Goal: Check status

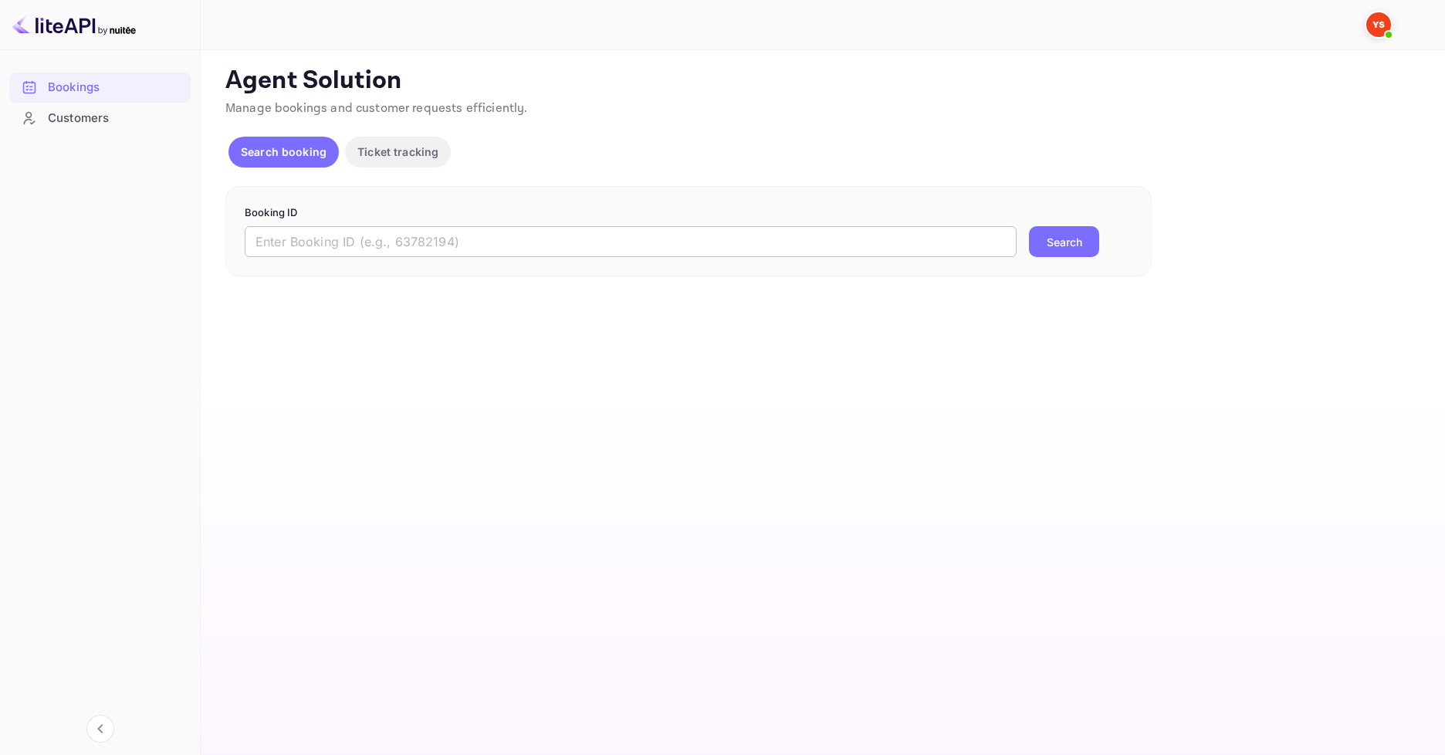
drag, startPoint x: 447, startPoint y: 247, endPoint x: 456, endPoint y: 248, distance: 8.5
click at [447, 247] on input "text" at bounding box center [631, 241] width 772 height 31
paste input "9765550"
type input "9765550"
click at [1023, 235] on div "9765550 ​ Search" at bounding box center [689, 241] width 888 height 31
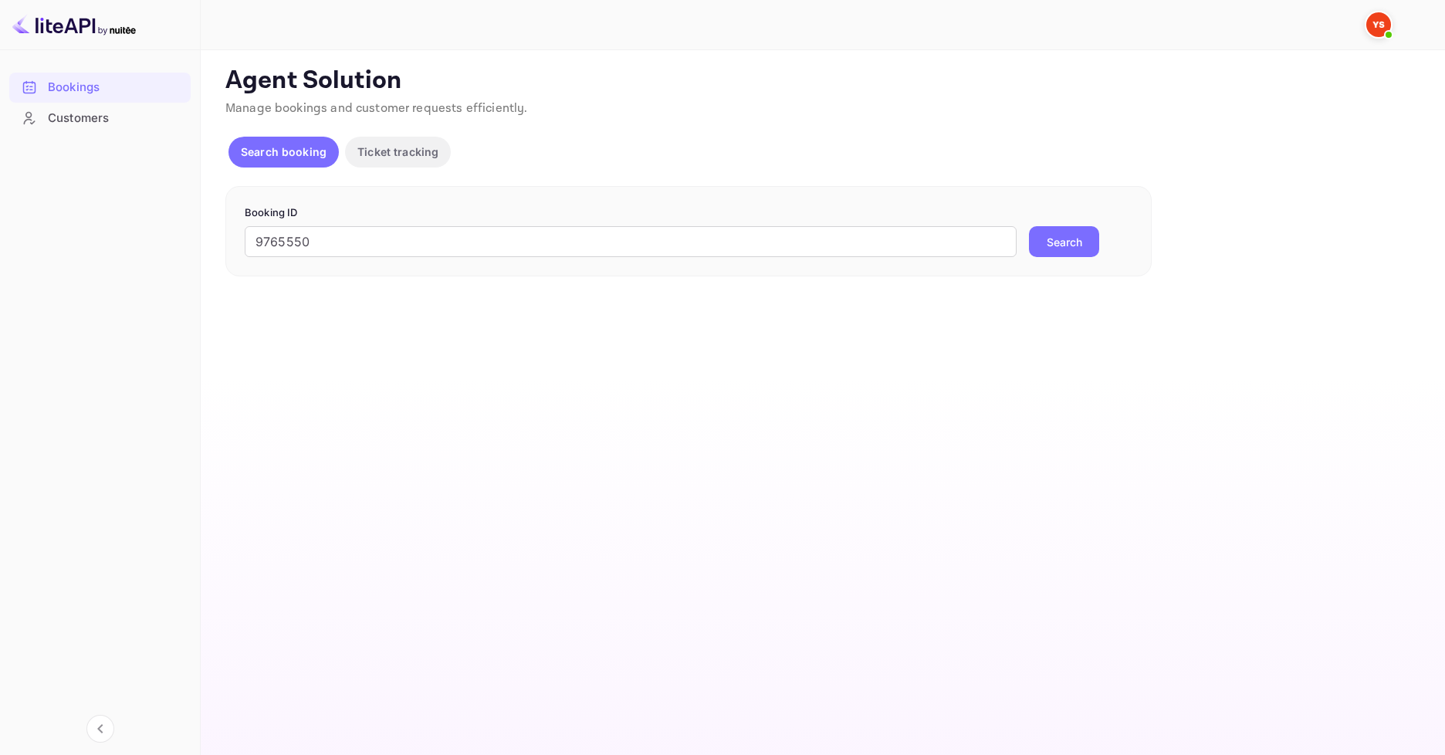
click at [1055, 237] on button "Search" at bounding box center [1064, 241] width 70 height 31
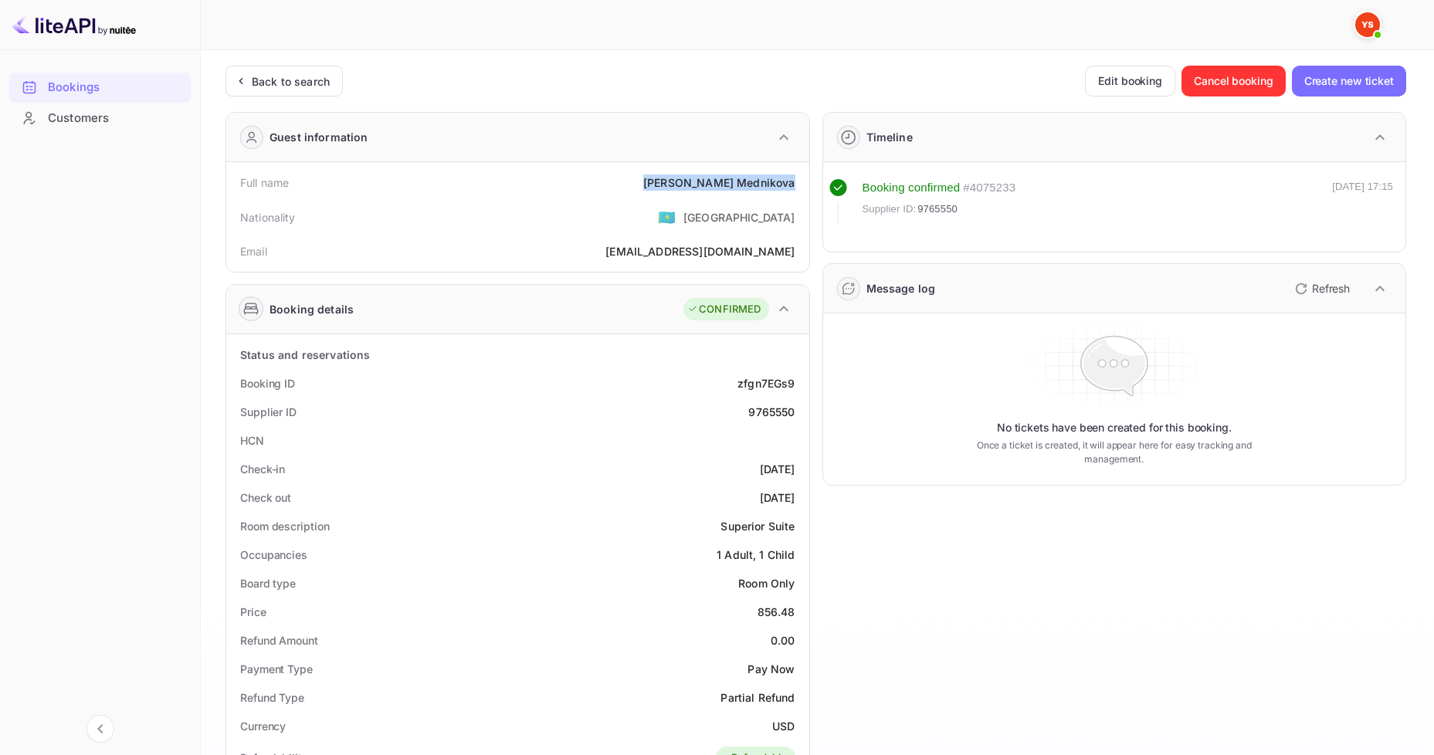
drag, startPoint x: 706, startPoint y: 180, endPoint x: 800, endPoint y: 186, distance: 93.6
click at [800, 186] on div "Full name [PERSON_NAME]" at bounding box center [517, 182] width 571 height 29
copy div "[PERSON_NAME]"
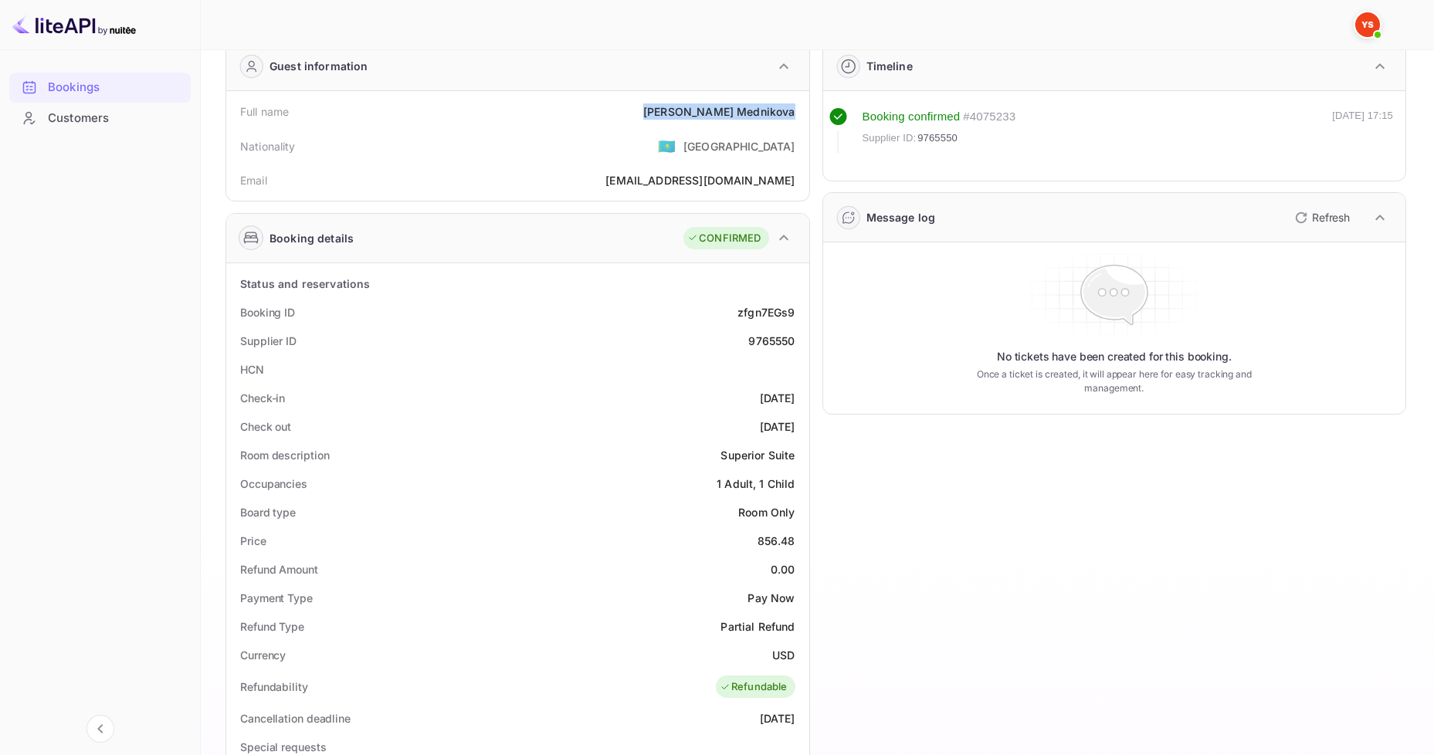
scroll to position [154, 0]
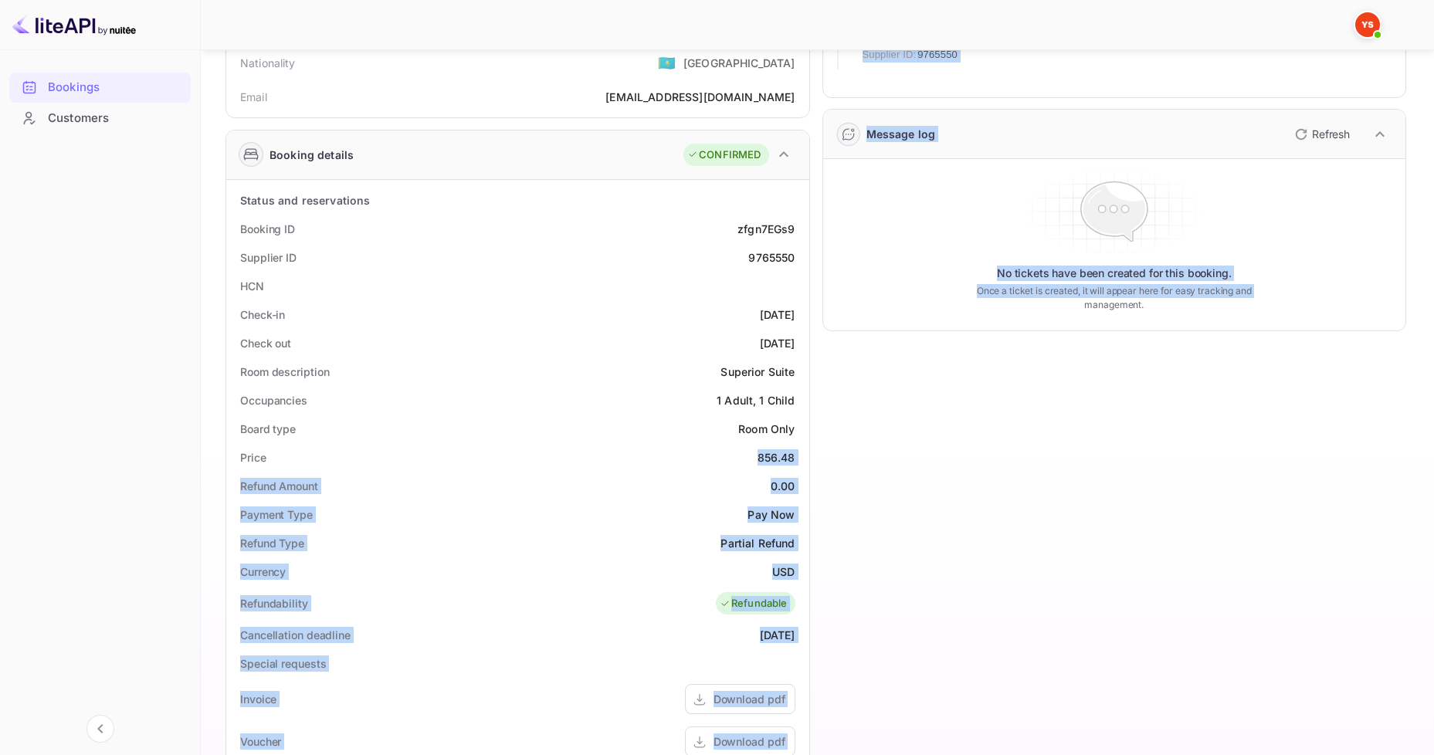
drag, startPoint x: 749, startPoint y: 458, endPoint x: 818, endPoint y: 457, distance: 69.5
click at [818, 457] on div "Guest information Full name [PERSON_NAME] Nationality 🇰🇿 [DEMOGRAPHIC_DATA] Ema…" at bounding box center [809, 508] width 1193 height 1126
click at [820, 467] on div "Timeline Booking confirmed # 4075233 Supplier ID: 9765550 [DATE] 17:15 Message …" at bounding box center [1108, 508] width 597 height 1126
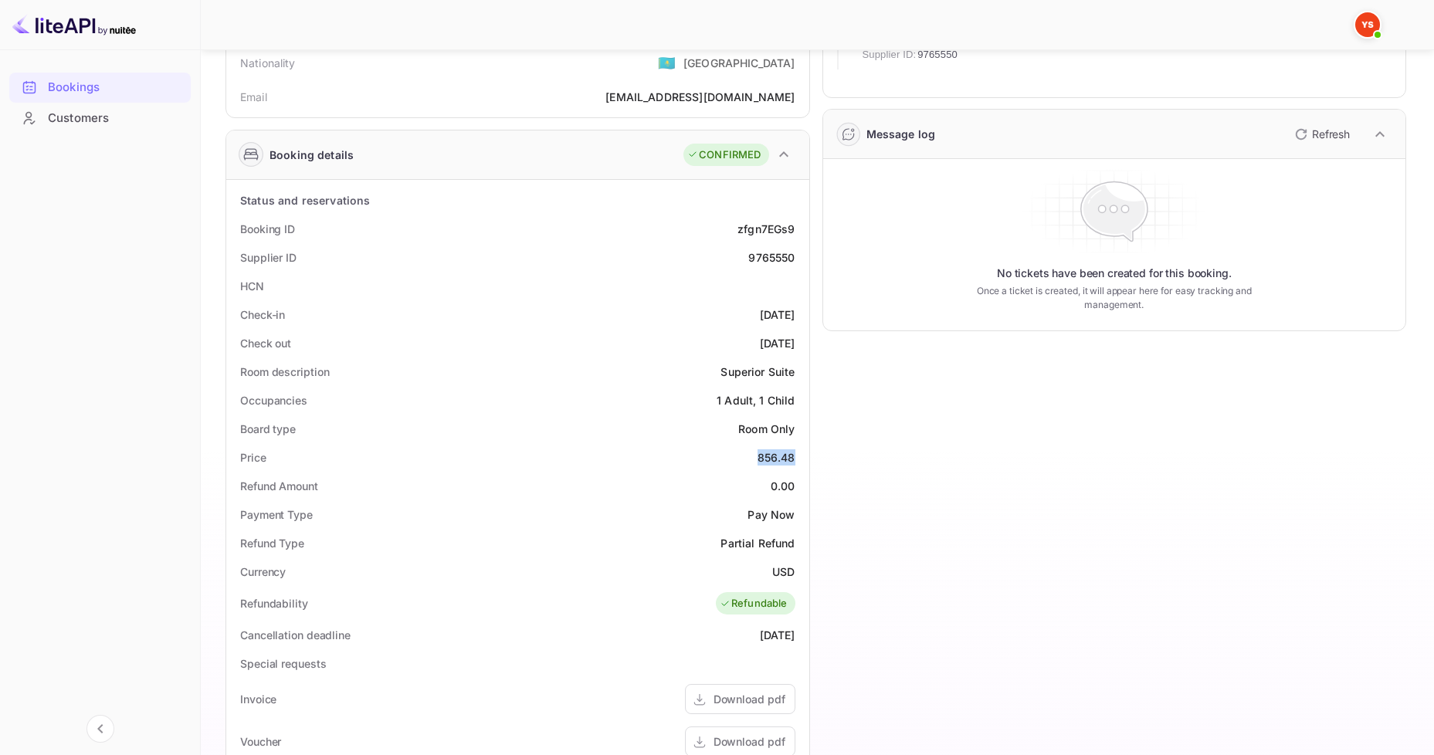
drag, startPoint x: 756, startPoint y: 453, endPoint x: 800, endPoint y: 455, distance: 44.0
click at [800, 455] on div "Price 856.48" at bounding box center [517, 457] width 571 height 29
copy div "856.48"
